Goal: Task Accomplishment & Management: Use online tool/utility

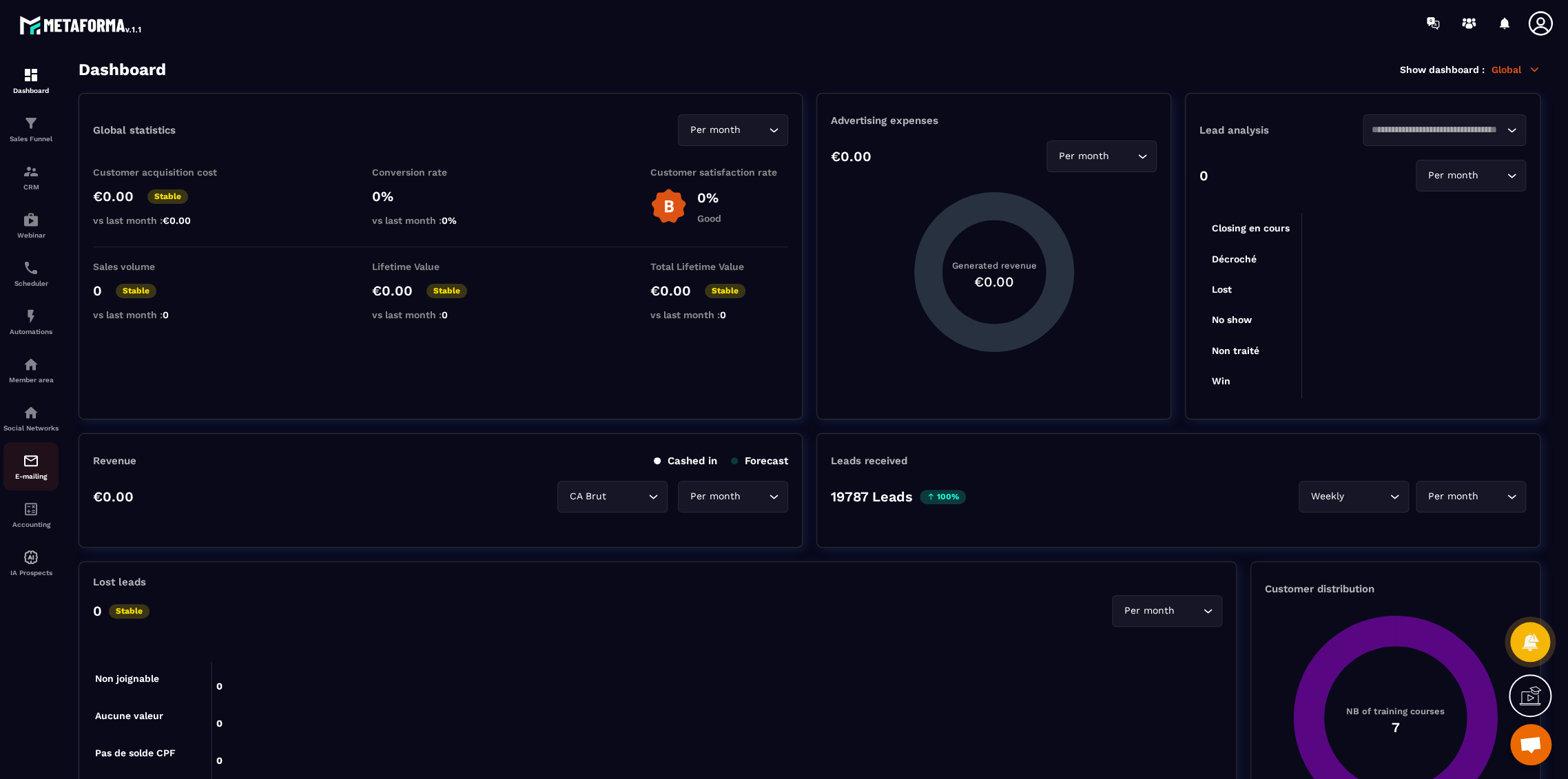
click at [41, 480] on p "E-mailing" at bounding box center [31, 476] width 55 height 8
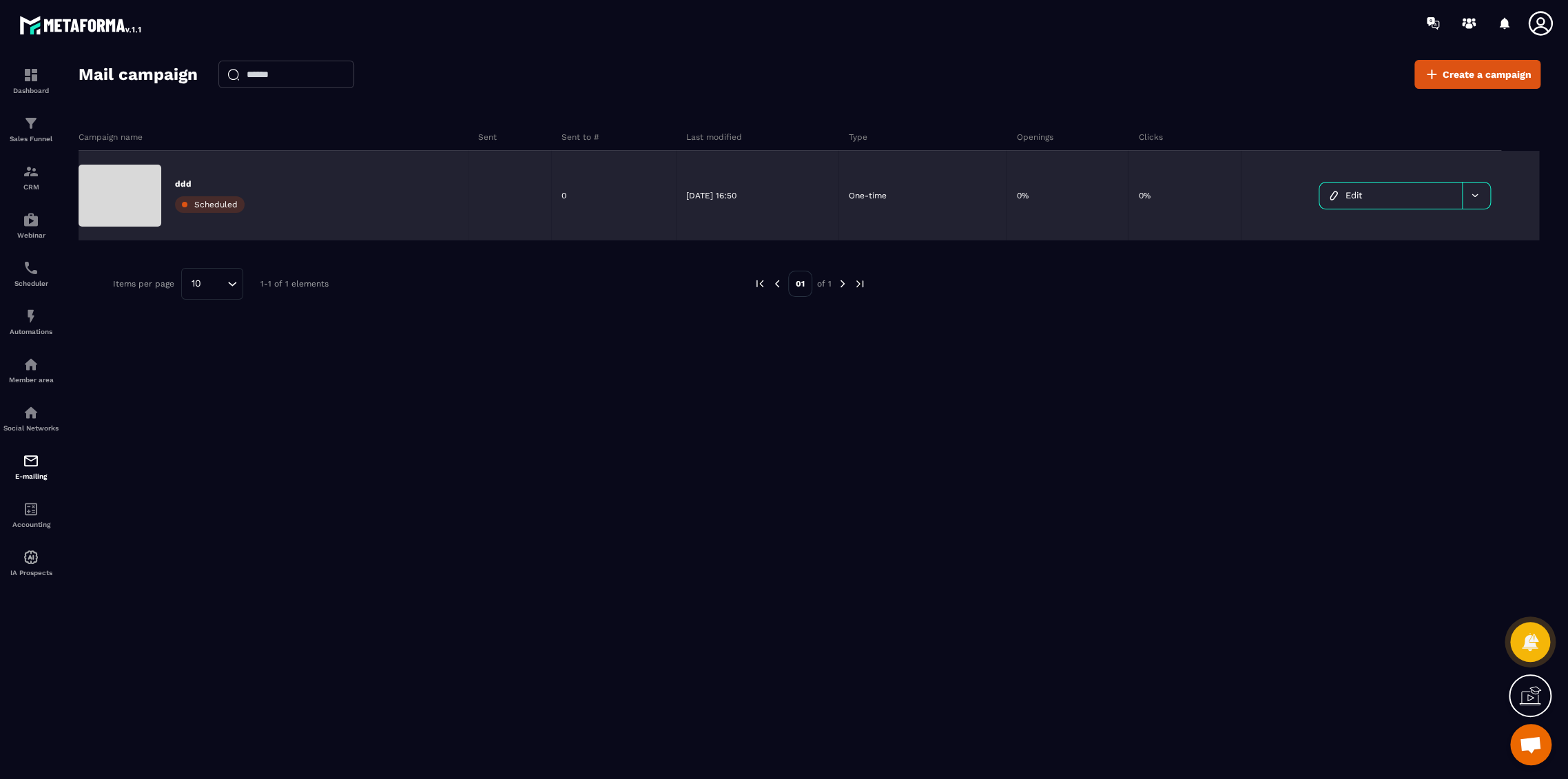
click at [164, 201] on div "ddd Scheduled" at bounding box center [273, 196] width 390 height 90
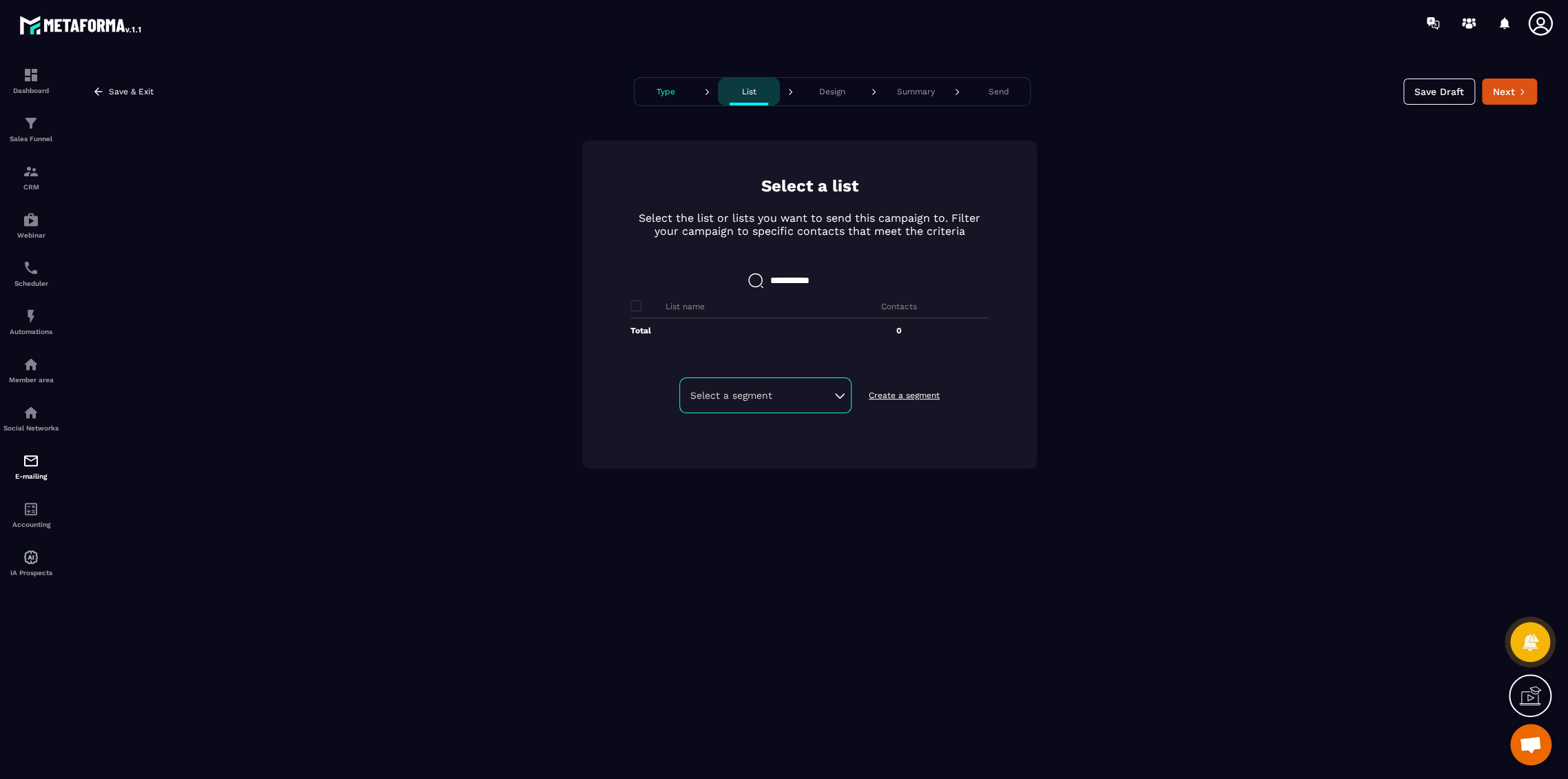
click at [843, 87] on p "Design" at bounding box center [832, 91] width 26 height 10
click at [1499, 95] on button "Next" at bounding box center [1509, 91] width 55 height 26
click at [39, 185] on p "CRM" at bounding box center [31, 186] width 55 height 8
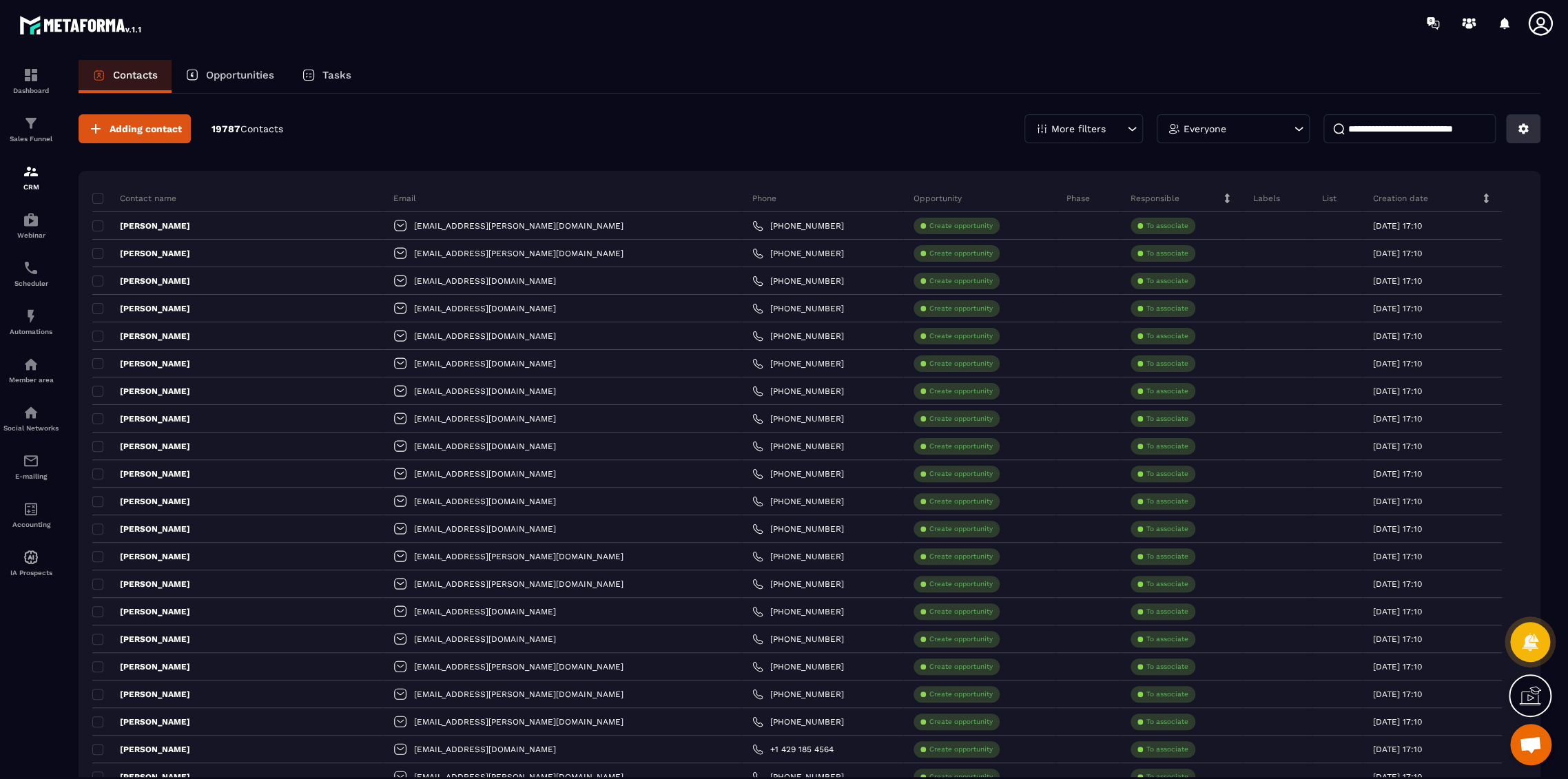
click at [1521, 133] on icon at bounding box center [1523, 128] width 12 height 12
click at [1461, 161] on p "Create / Edit a List" at bounding box center [1475, 159] width 118 height 22
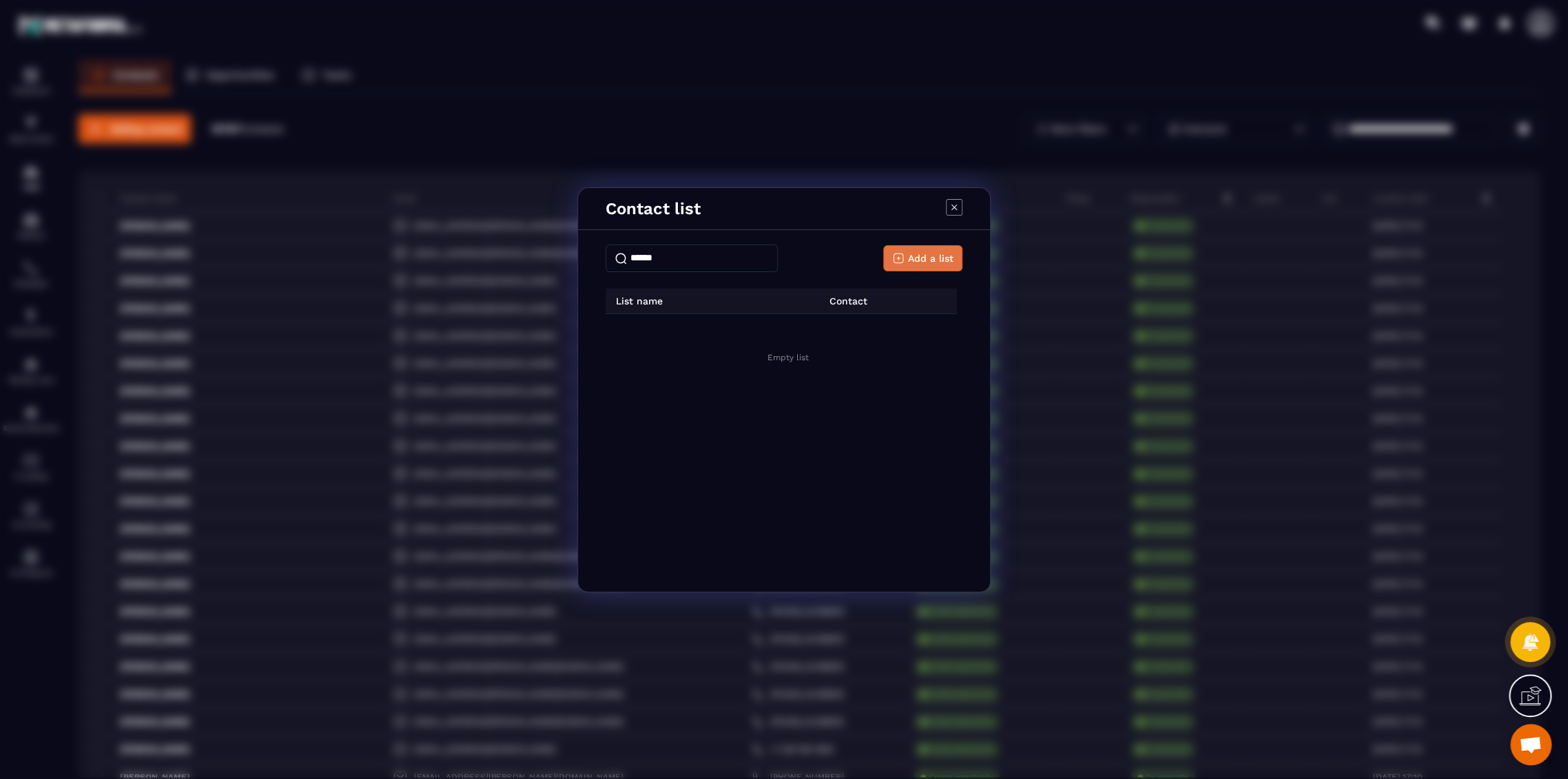
click at [956, 253] on button "Add a list" at bounding box center [923, 258] width 79 height 26
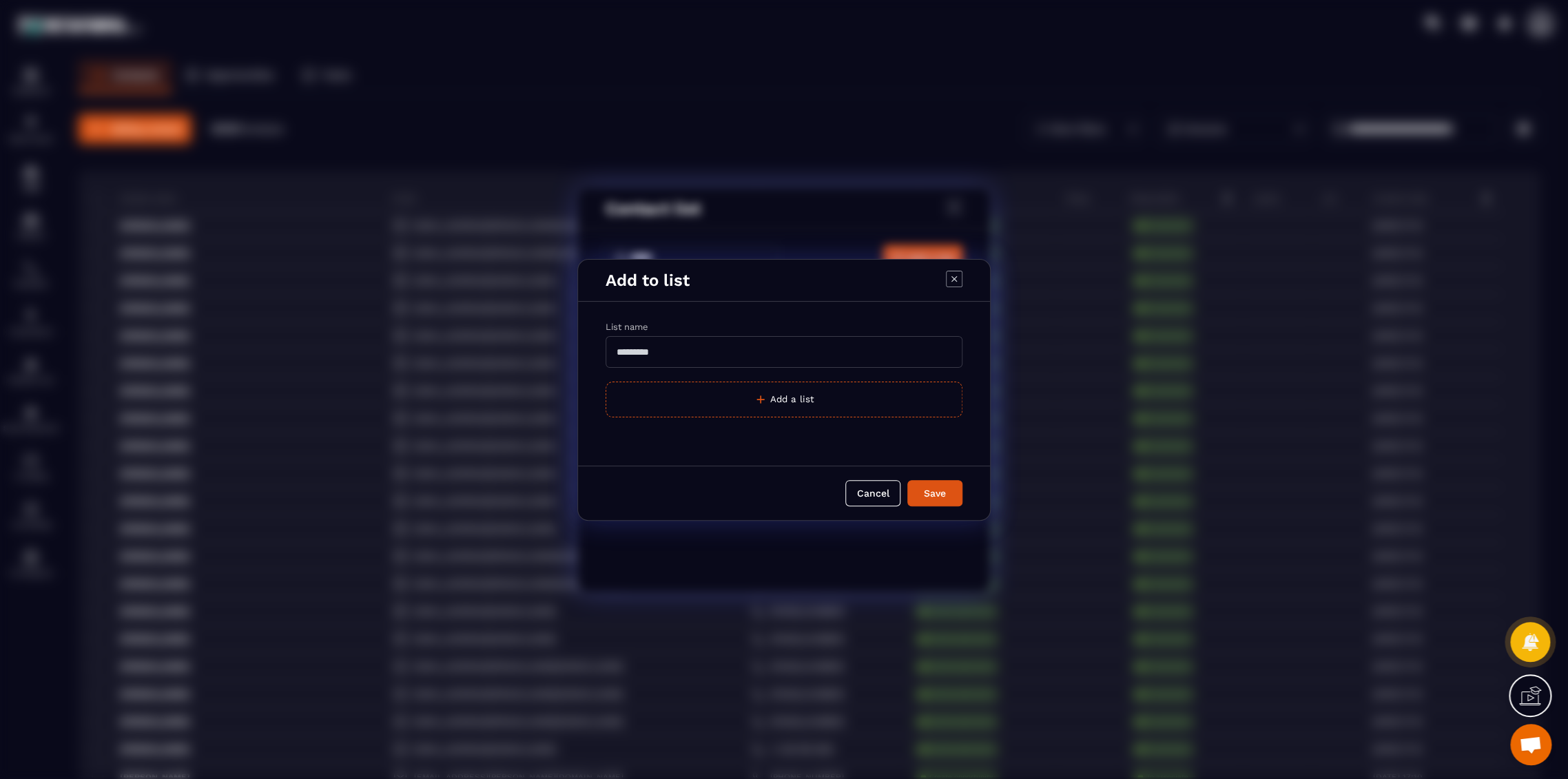
click at [798, 330] on div "List name" at bounding box center [784, 326] width 357 height 13
click at [787, 355] on input "Modal window" at bounding box center [784, 352] width 357 height 32
type input "******"
click at [908, 480] on button "Save" at bounding box center [935, 493] width 55 height 26
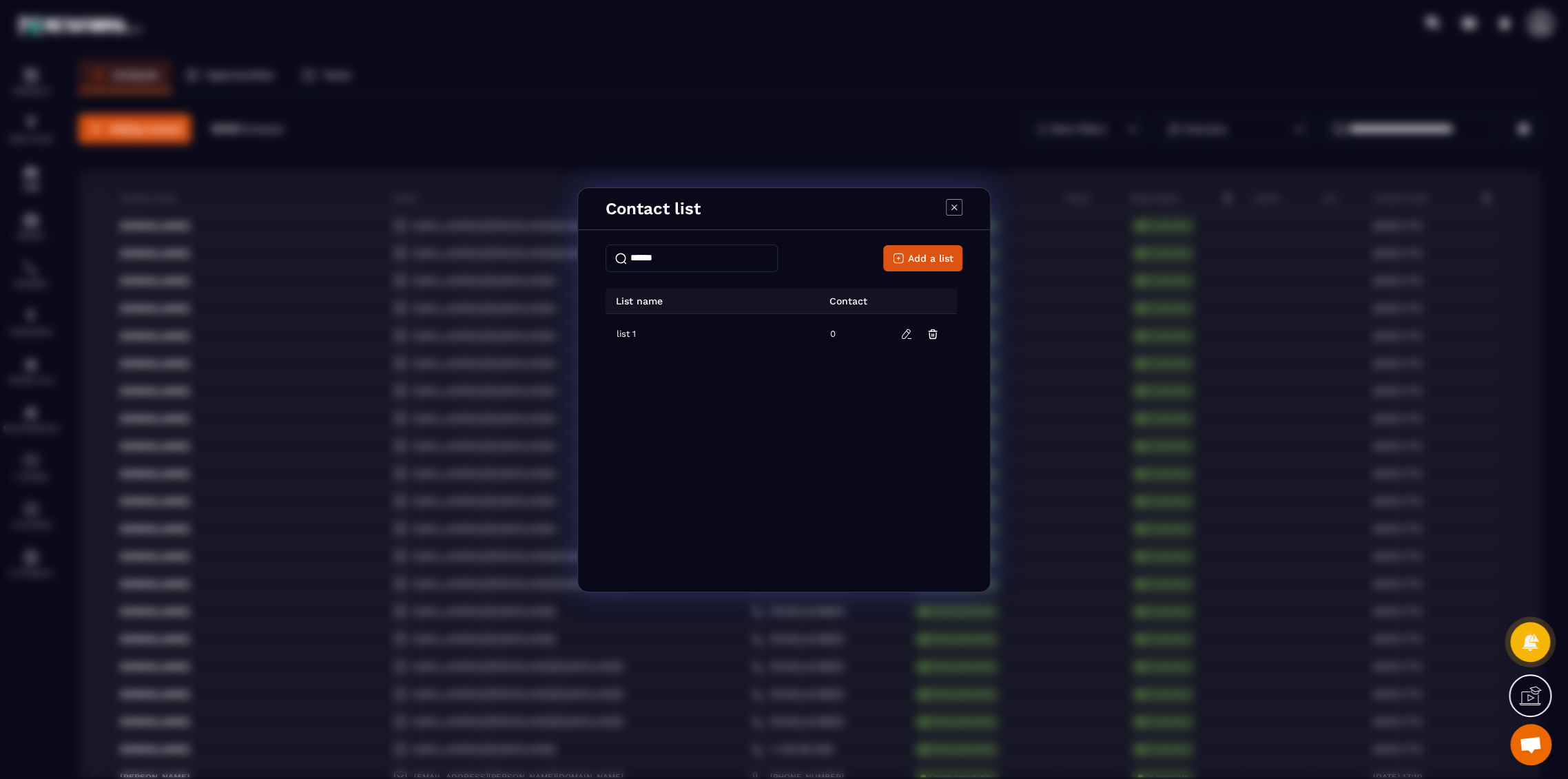
click at [953, 211] on icon "Modal window" at bounding box center [954, 207] width 17 height 17
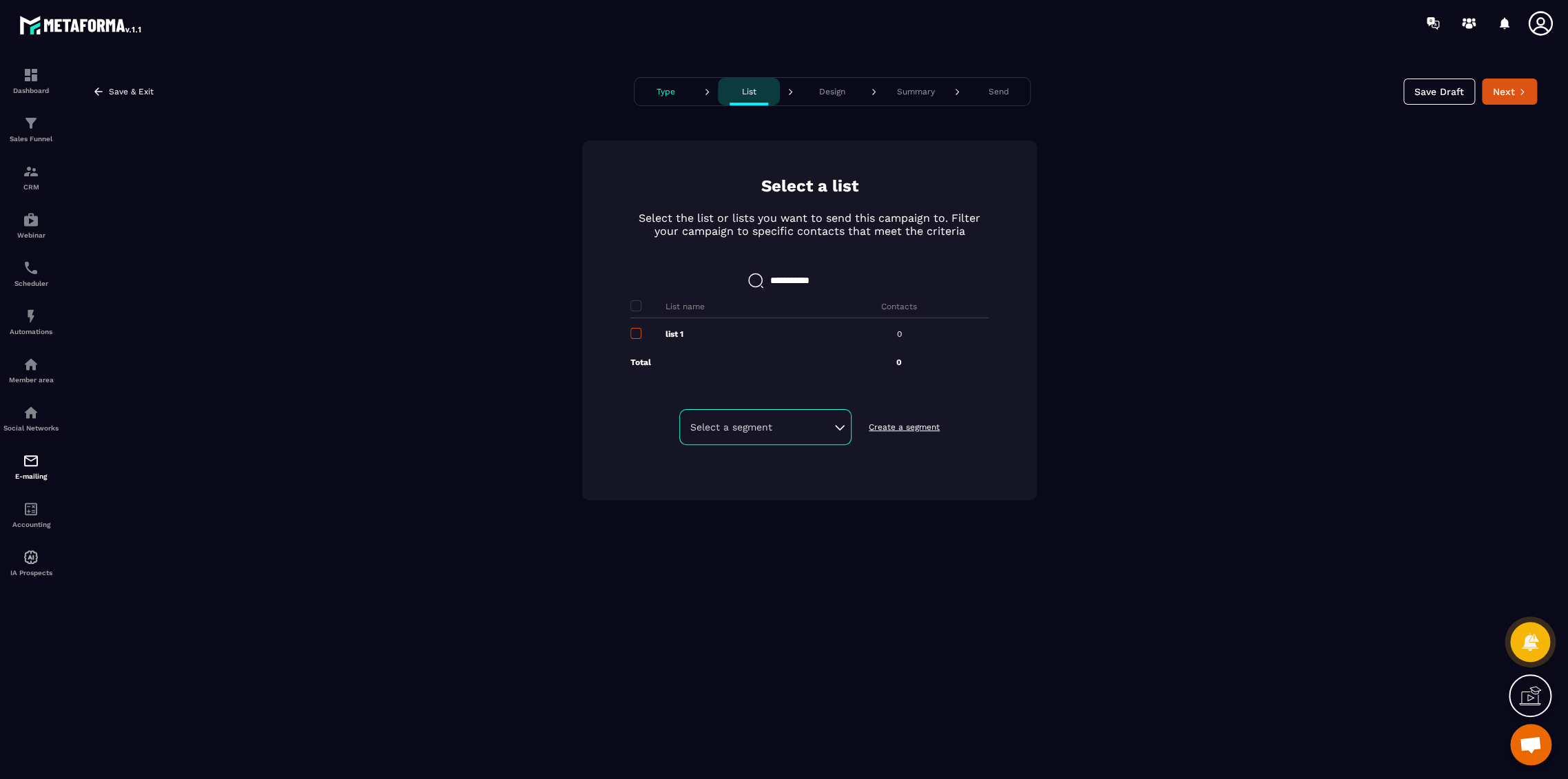
click at [638, 332] on span at bounding box center [636, 333] width 11 height 11
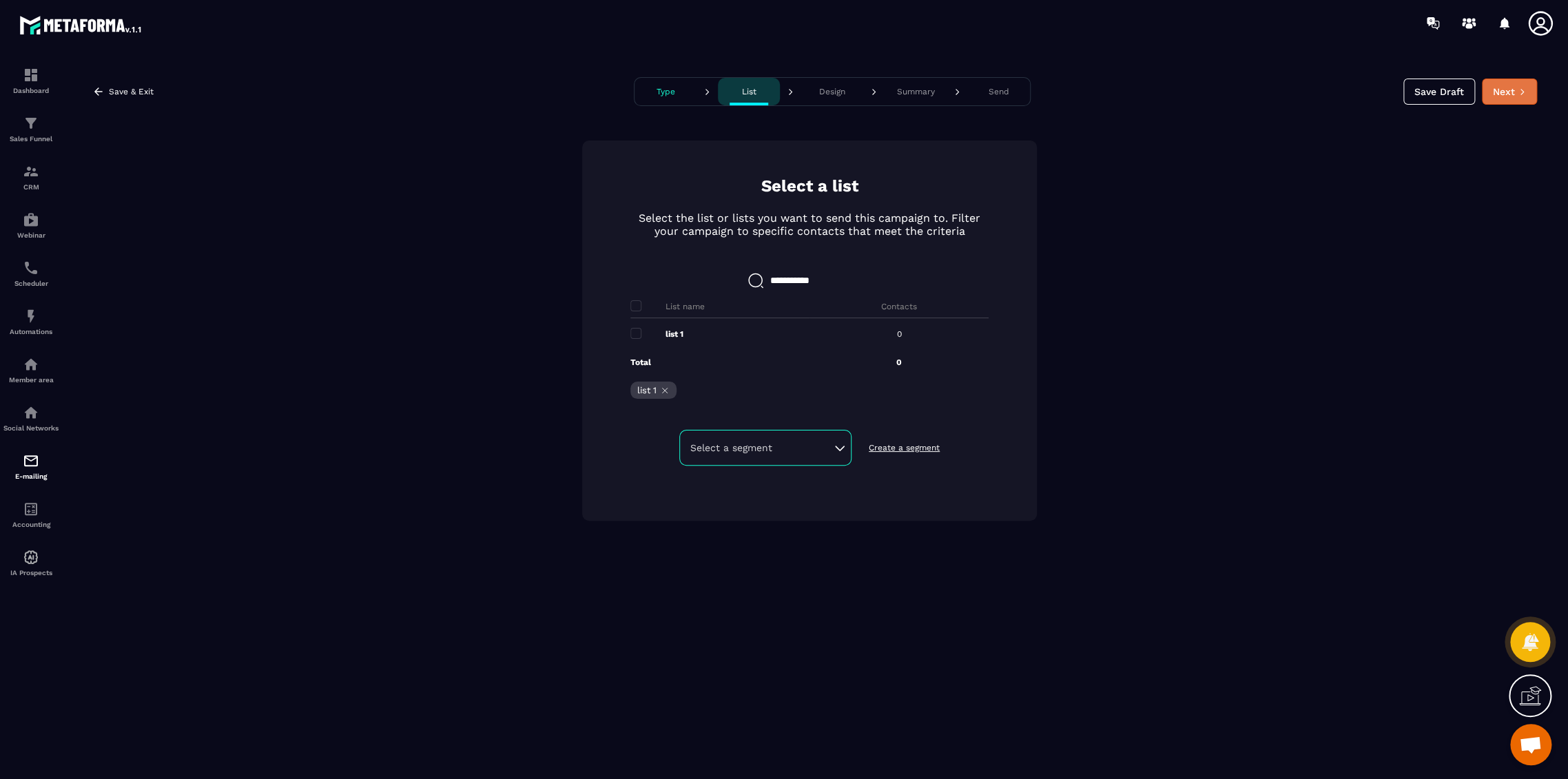
click at [1496, 89] on button "Next" at bounding box center [1509, 91] width 55 height 26
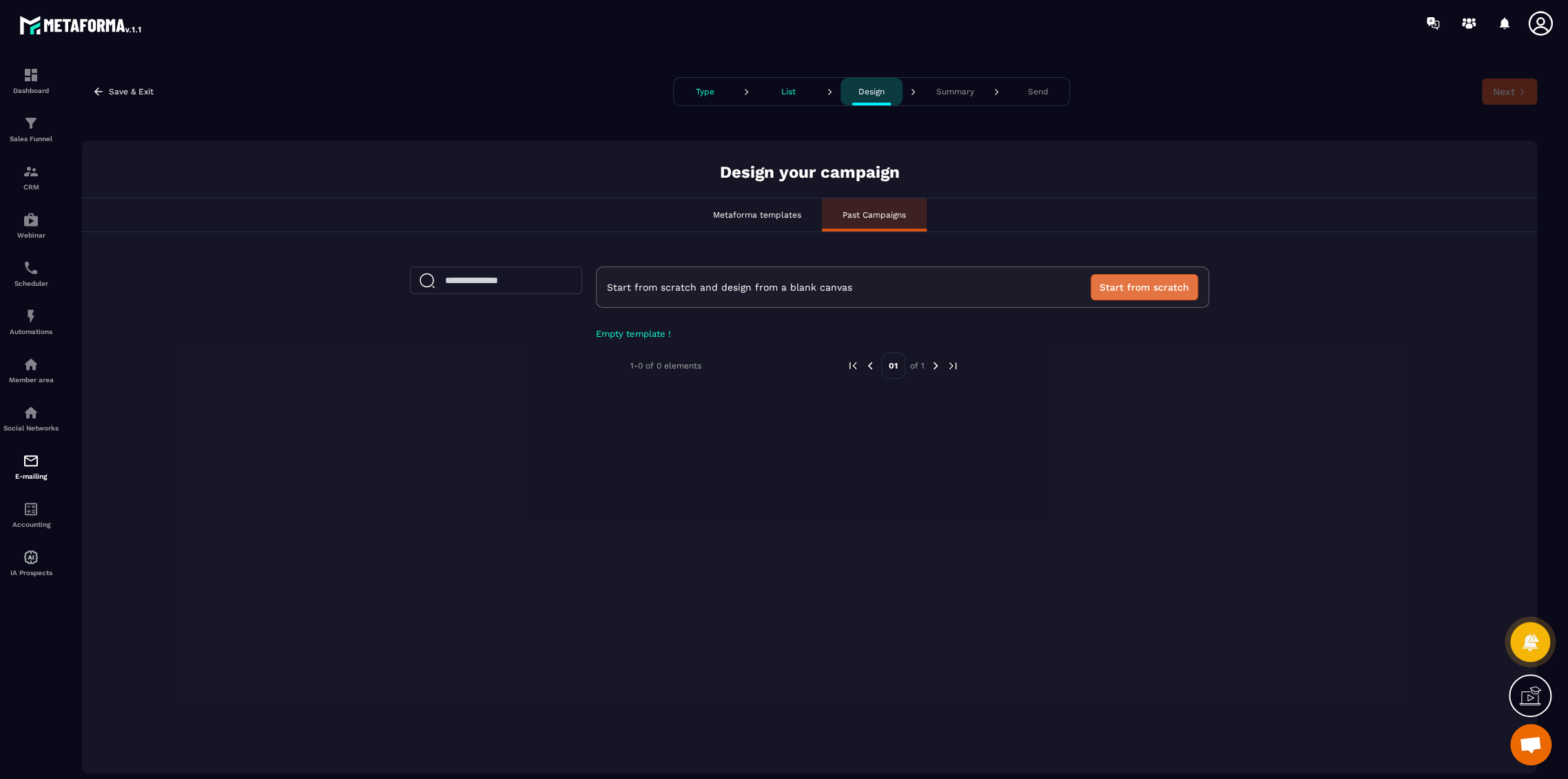
click at [1113, 286] on button "Start from scratch" at bounding box center [1144, 288] width 107 height 26
